Goal: Task Accomplishment & Management: Complete application form

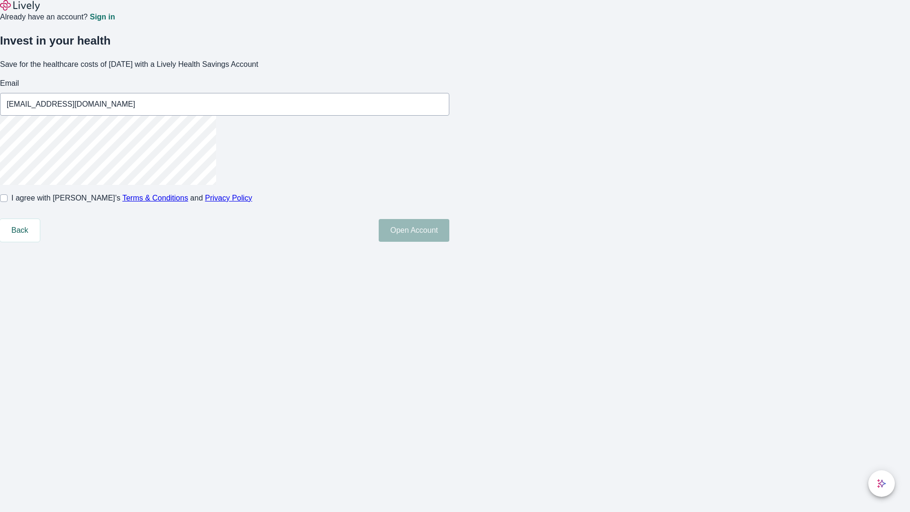
click at [8, 202] on input "I agree with Lively’s Terms & Conditions and Privacy Policy" at bounding box center [4, 198] width 8 height 8
checkbox input "true"
click at [449, 242] on button "Open Account" at bounding box center [414, 230] width 71 height 23
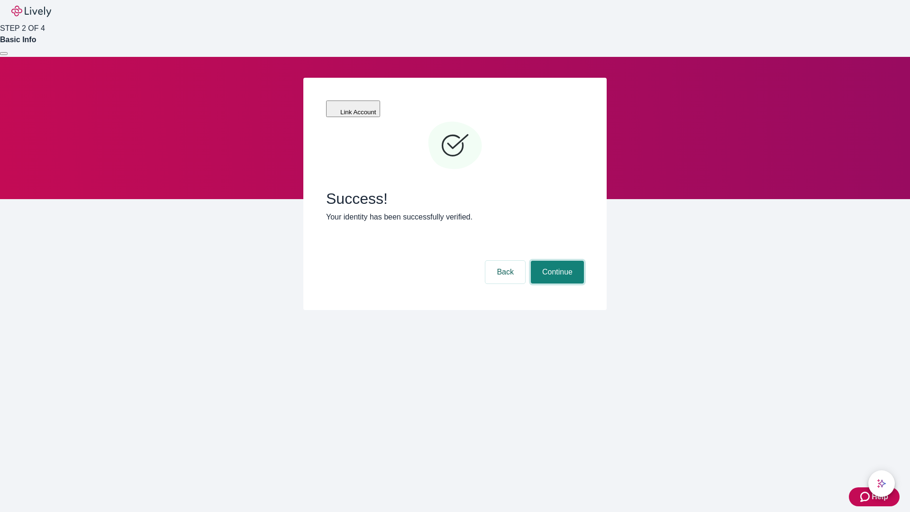
click at [556, 261] on button "Continue" at bounding box center [557, 272] width 53 height 23
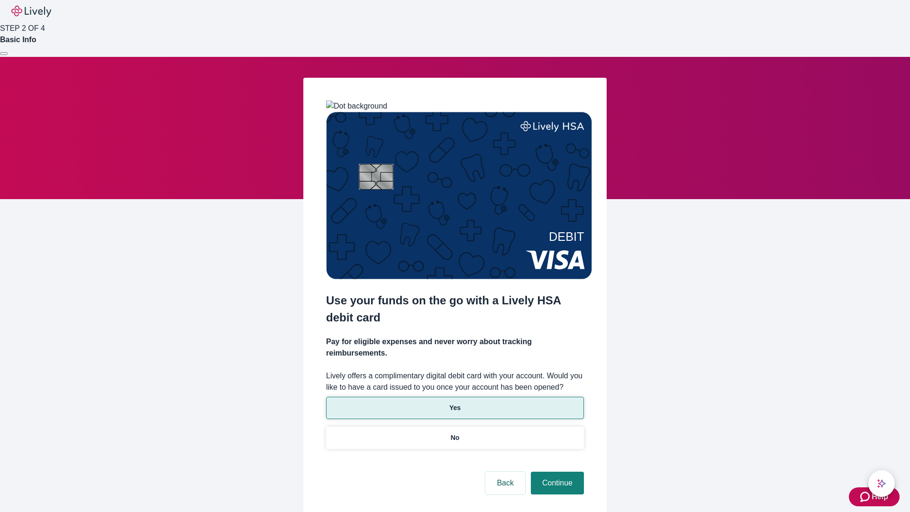
click at [455, 403] on p "Yes" at bounding box center [454, 408] width 11 height 10
click at [556, 472] on button "Continue" at bounding box center [557, 483] width 53 height 23
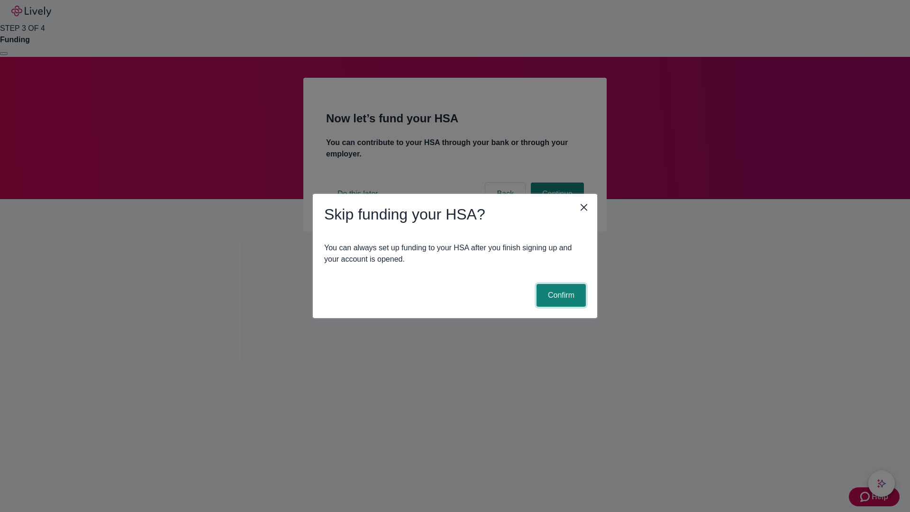
click at [560, 295] on button "Confirm" at bounding box center [561, 295] width 49 height 23
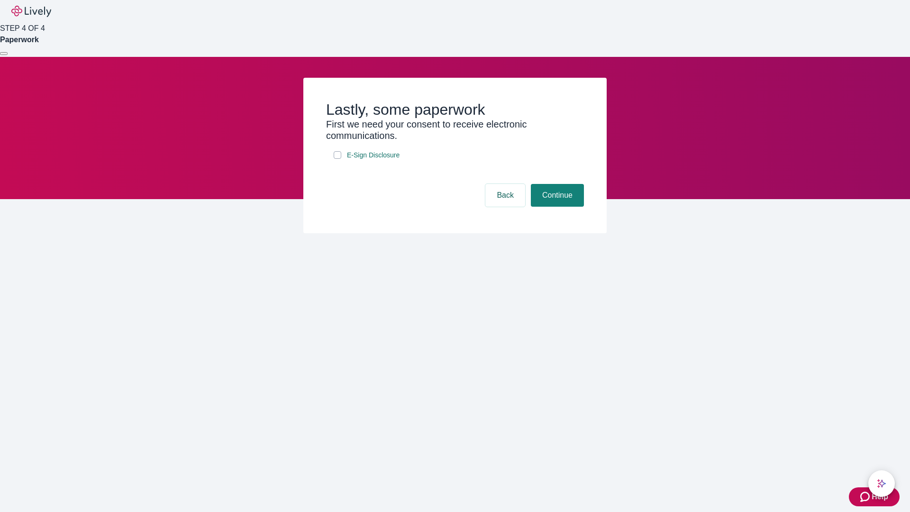
click at [338, 159] on input "E-Sign Disclosure" at bounding box center [338, 155] width 8 height 8
checkbox input "true"
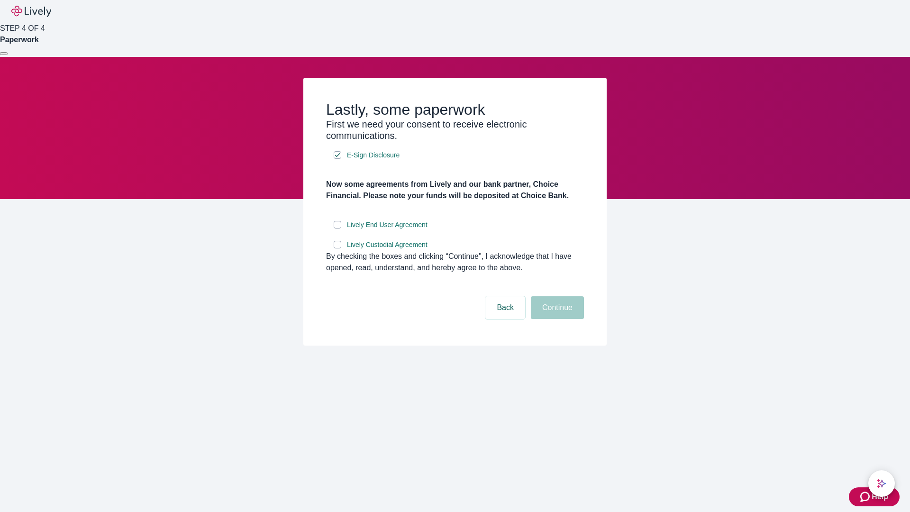
click at [338, 229] on input "Lively End User Agreement" at bounding box center [338, 225] width 8 height 8
checkbox input "true"
click at [338, 248] on input "Lively Custodial Agreement" at bounding box center [338, 245] width 8 height 8
checkbox input "true"
click at [556, 319] on button "Continue" at bounding box center [557, 307] width 53 height 23
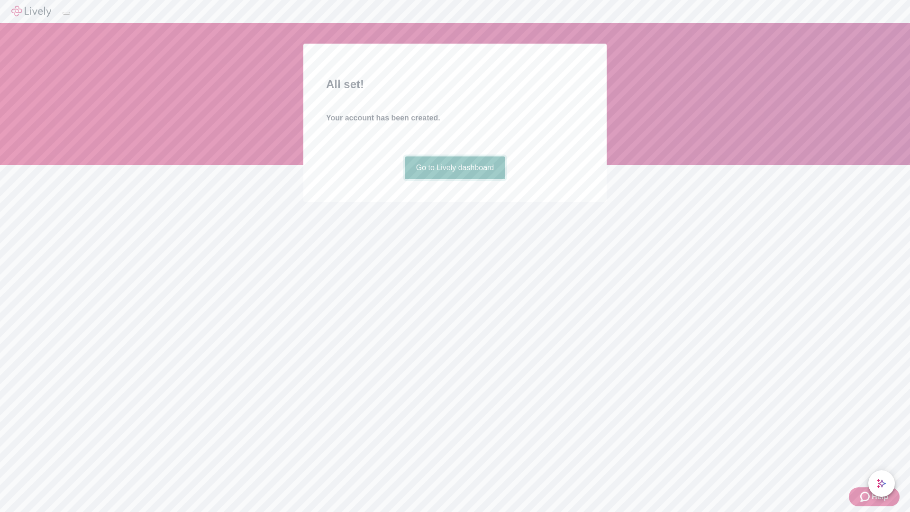
click at [455, 179] on link "Go to Lively dashboard" at bounding box center [455, 167] width 101 height 23
